Goal: Transaction & Acquisition: Purchase product/service

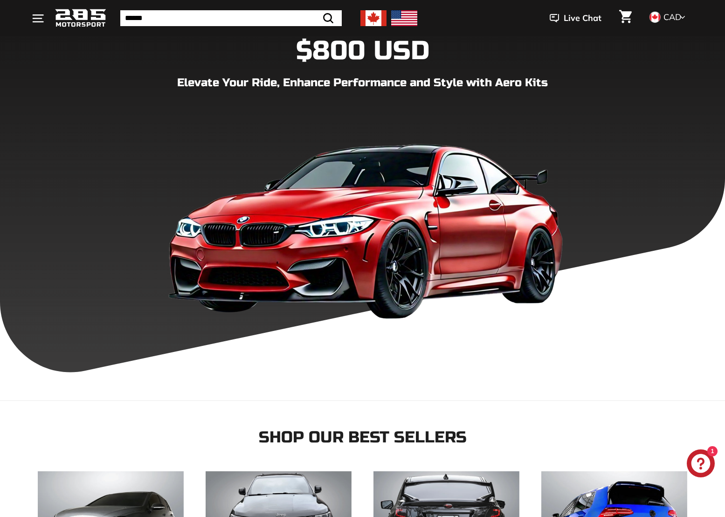
scroll to position [30, 0]
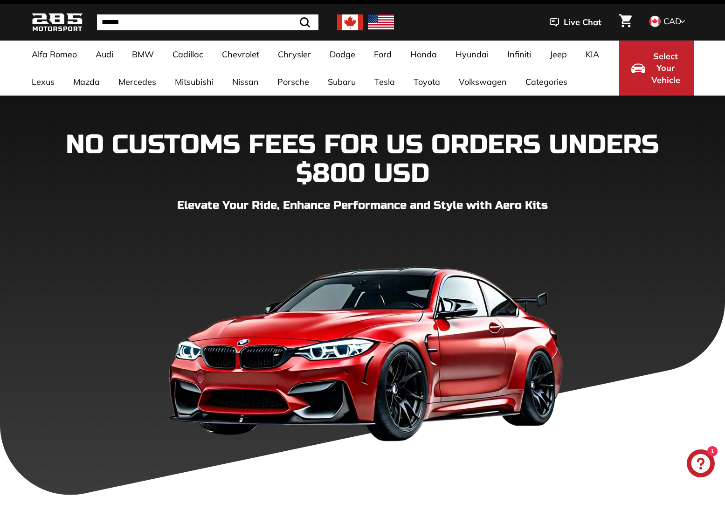
click at [469, 21] on div ".cls-1{fill:none;stroke:#000;stroke-miterlimit:10;stroke-width:2px} Search Live…" at bounding box center [544, 23] width 300 height 32
click at [370, 24] on img at bounding box center [381, 22] width 26 height 16
click at [343, 13] on div ". . . Site navigation . . . Site navigation 285 Motorsport Search Close .cls-1{…" at bounding box center [363, 23] width 662 height 32
click at [497, 27] on div ".cls-1{fill:none;stroke:#000;stroke-miterlimit:10;stroke-width:2px} Search Live…" at bounding box center [544, 23] width 300 height 32
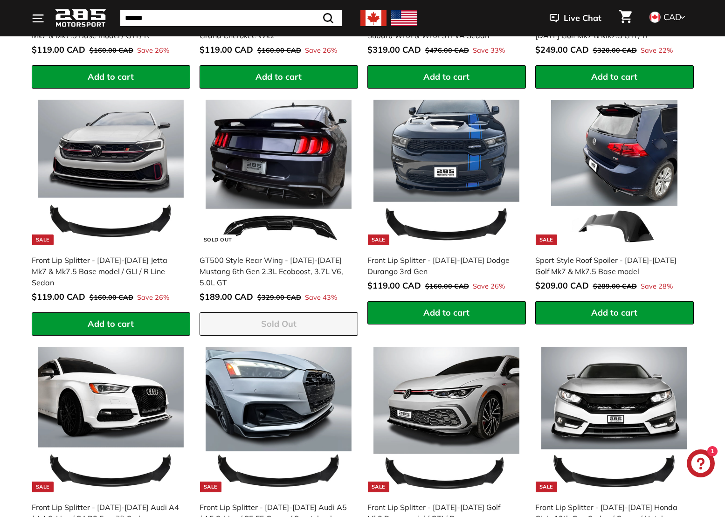
scroll to position [764, 0]
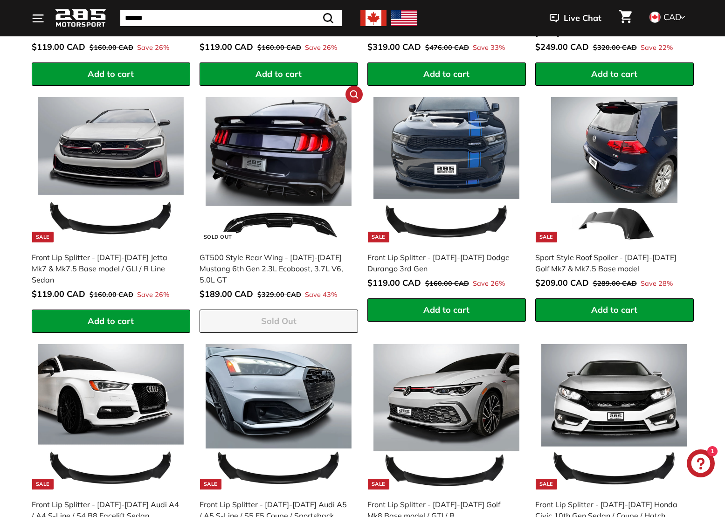
click at [307, 262] on div "GT500 Style Rear Wing - [DATE]-[DATE] Mustang 6th Gen 2.3L Ecoboost, 3.7L V6, 5…" at bounding box center [274, 269] width 149 height 34
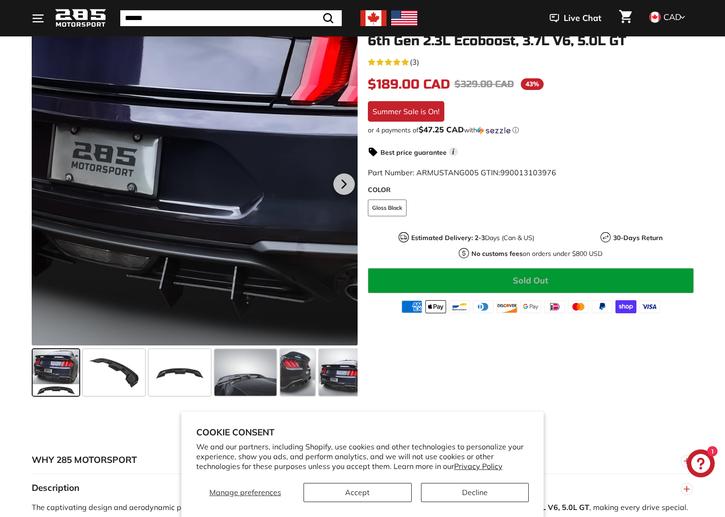
scroll to position [143, 0]
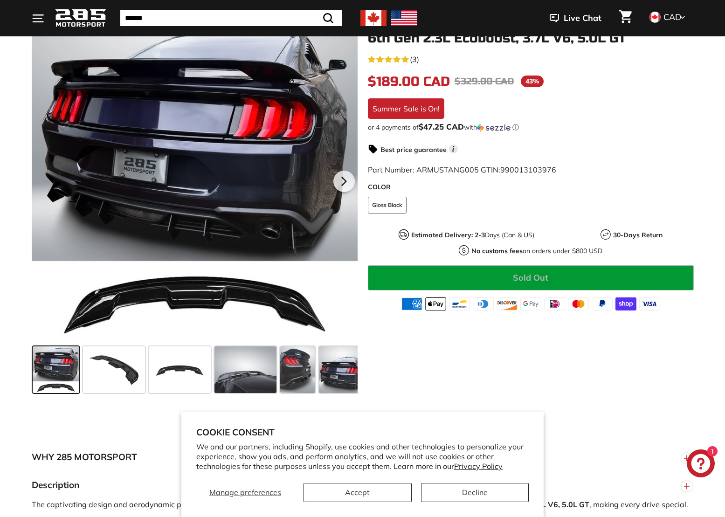
click at [394, 494] on button "Accept" at bounding box center [358, 492] width 108 height 19
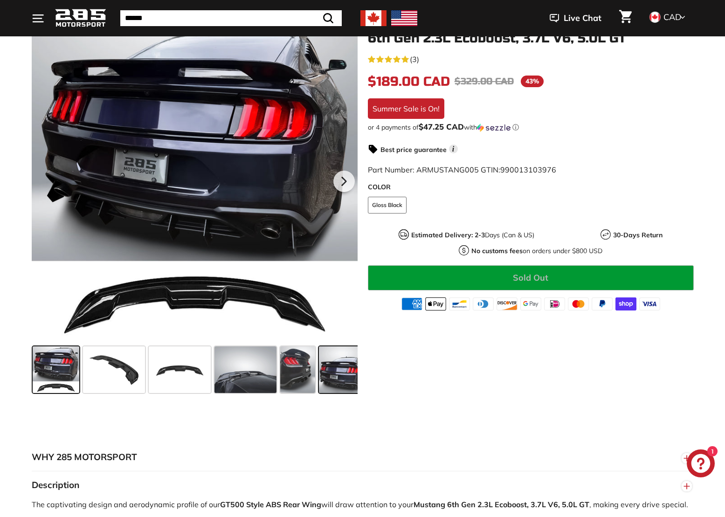
click at [325, 362] on span at bounding box center [342, 370] width 47 height 47
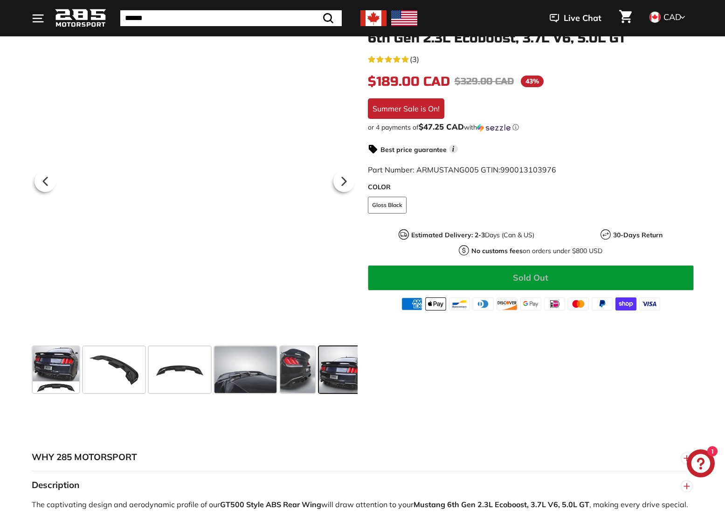
scroll to position [0, 61]
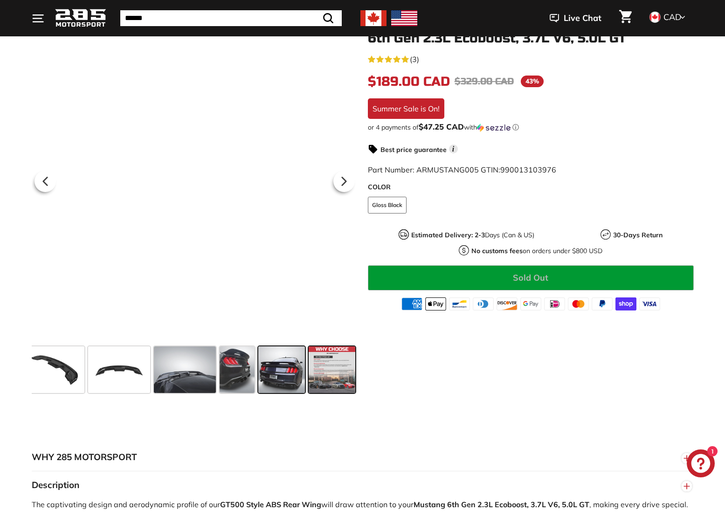
click at [325, 362] on span at bounding box center [332, 370] width 47 height 47
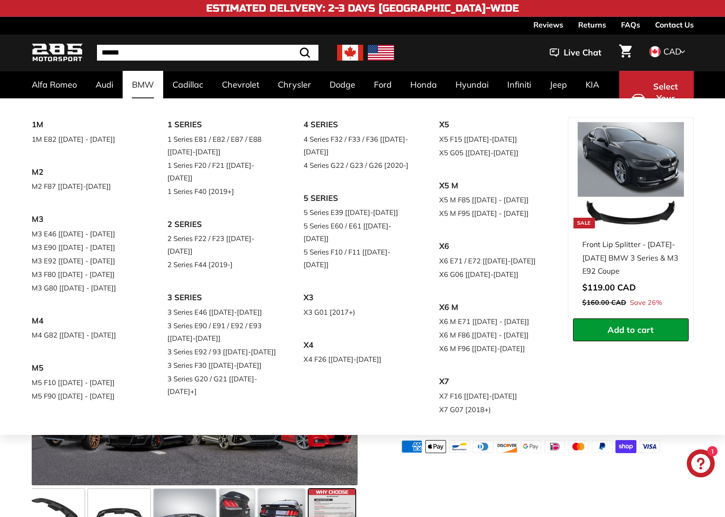
scroll to position [0, 0]
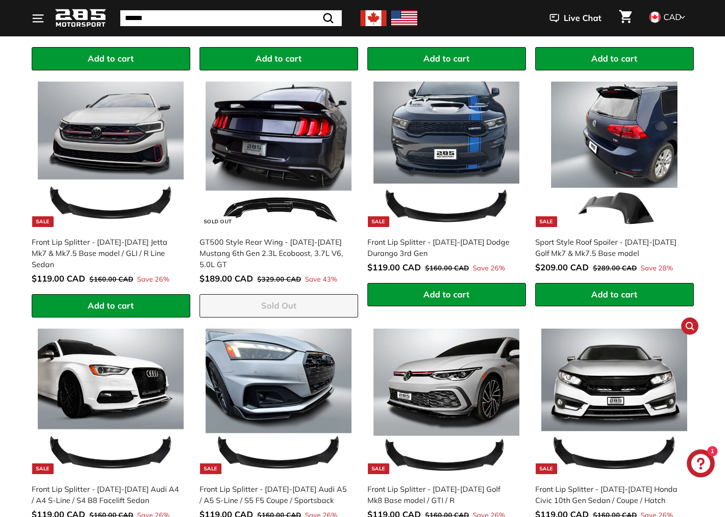
scroll to position [775, 0]
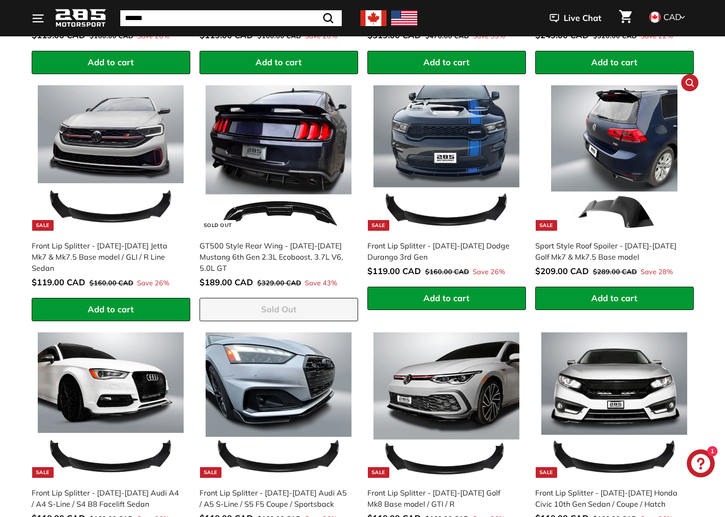
click at [620, 245] on div "Sport Style Roof Spoiler - 2015-2021 Golf Mk7 & Mk7.5 Base model" at bounding box center [610, 251] width 149 height 22
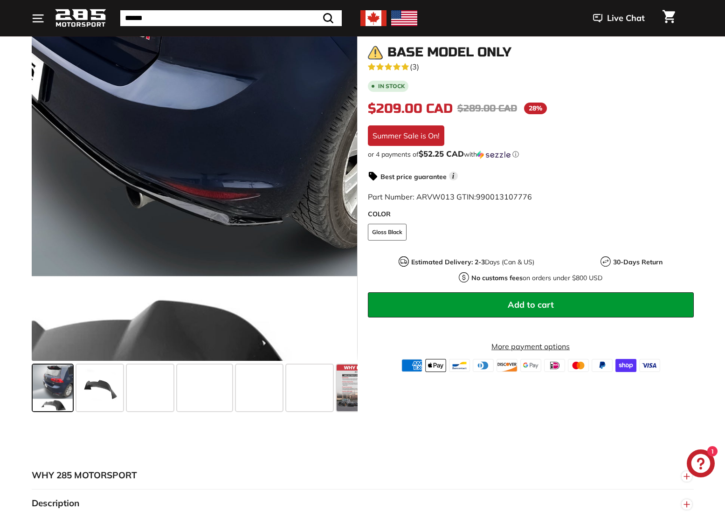
scroll to position [184, 0]
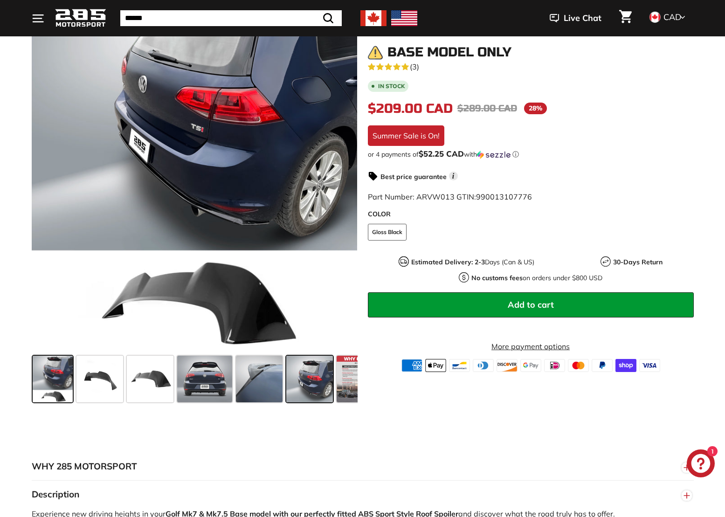
click at [319, 383] on span at bounding box center [309, 379] width 47 height 47
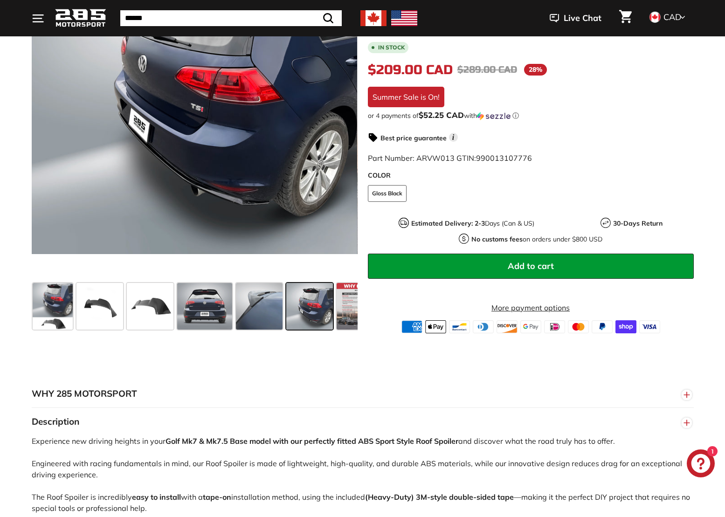
scroll to position [262, 0]
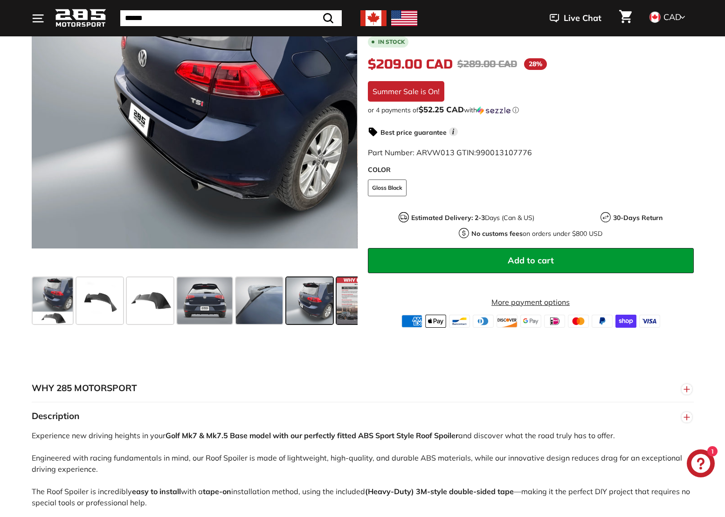
click at [352, 307] on span at bounding box center [360, 301] width 47 height 47
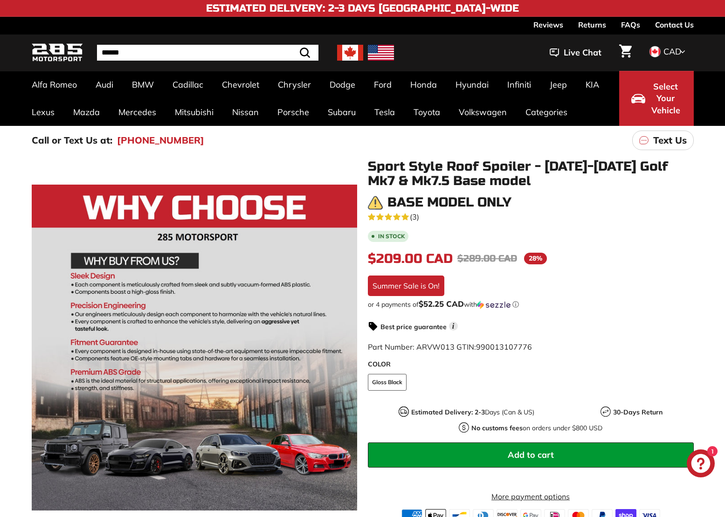
scroll to position [0, 0]
click at [377, 203] on img at bounding box center [375, 202] width 15 height 15
